Goal: Information Seeking & Learning: Find specific fact

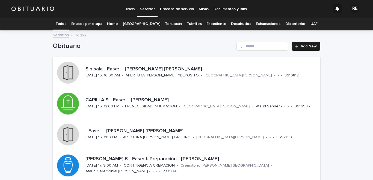
click at [214, 27] on link "Expediente" at bounding box center [217, 23] width 20 height 13
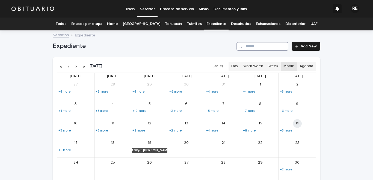
click at [253, 45] on input "Search" at bounding box center [263, 46] width 52 height 9
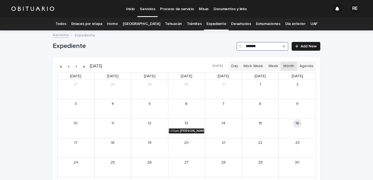
click at [173, 129] on div "1:00pm" at bounding box center [174, 131] width 10 height 4
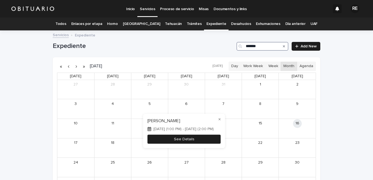
type input "*******"
click at [178, 140] on button "See Details" at bounding box center [184, 138] width 73 height 9
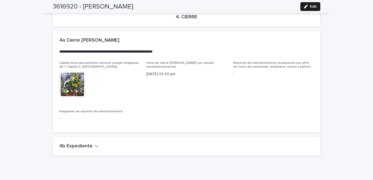
scroll to position [1253, 0]
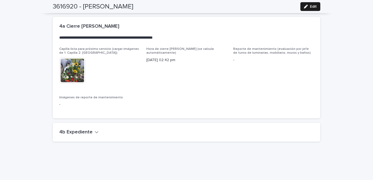
click at [95, 129] on icon "button" at bounding box center [97, 131] width 4 height 5
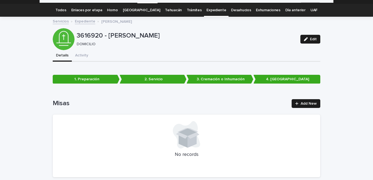
scroll to position [0, 0]
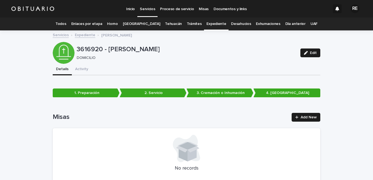
click at [65, 20] on link "Todos" at bounding box center [60, 23] width 11 height 13
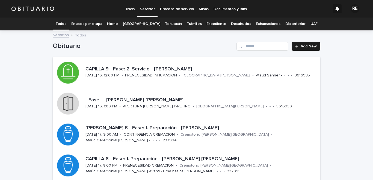
scroll to position [27, 0]
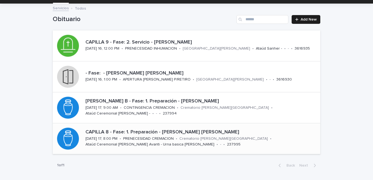
click at [126, 136] on p "PRENECESIDAD CREMACION" at bounding box center [148, 138] width 51 height 5
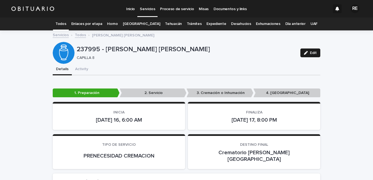
click at [66, 22] on link "Todos" at bounding box center [60, 23] width 11 height 13
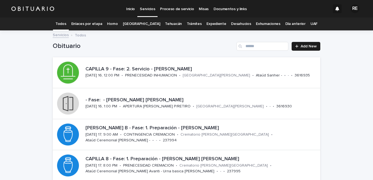
click at [66, 22] on link "Todos" at bounding box center [60, 23] width 11 height 13
click at [207, 22] on link "Expediente" at bounding box center [217, 23] width 20 height 13
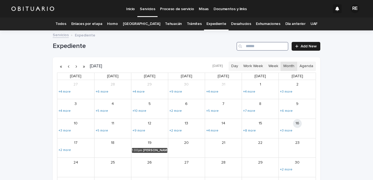
click at [248, 46] on input "Search" at bounding box center [263, 46] width 52 height 9
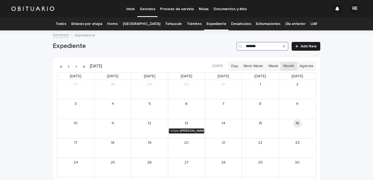
click at [193, 129] on div "[PERSON_NAME]" at bounding box center [192, 131] width 24 height 4
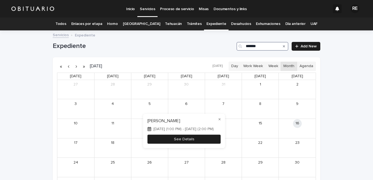
type input "*******"
click at [195, 138] on button "See Details" at bounding box center [184, 138] width 73 height 9
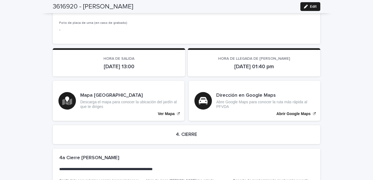
scroll to position [1253, 0]
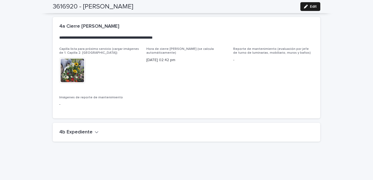
click at [95, 131] on icon "button" at bounding box center [96, 132] width 3 height 2
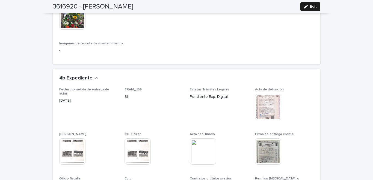
scroll to position [1360, 0]
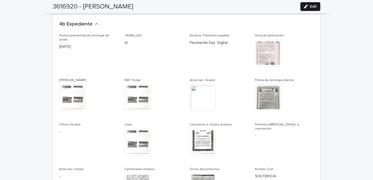
click at [274, 87] on img at bounding box center [268, 97] width 26 height 26
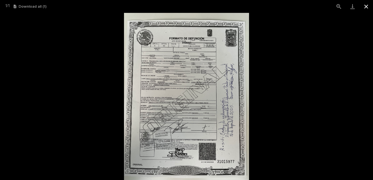
click at [363, 10] on button "Close gallery" at bounding box center [367, 6] width 14 height 13
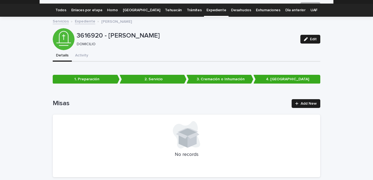
scroll to position [0, 0]
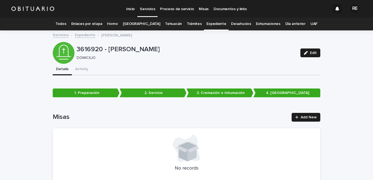
click at [66, 21] on link "Todos" at bounding box center [60, 23] width 11 height 13
